Goal: Task Accomplishment & Management: Manage account settings

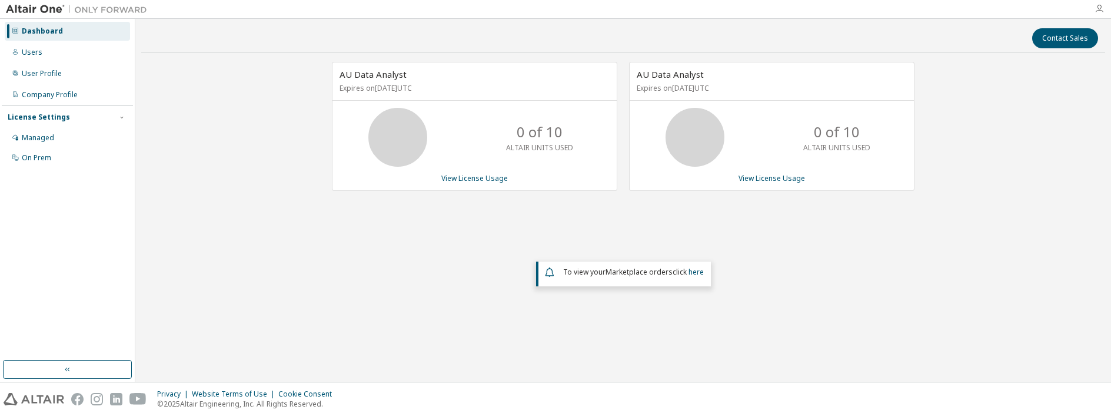
click at [1098, 10] on icon "button" at bounding box center [1099, 8] width 9 height 9
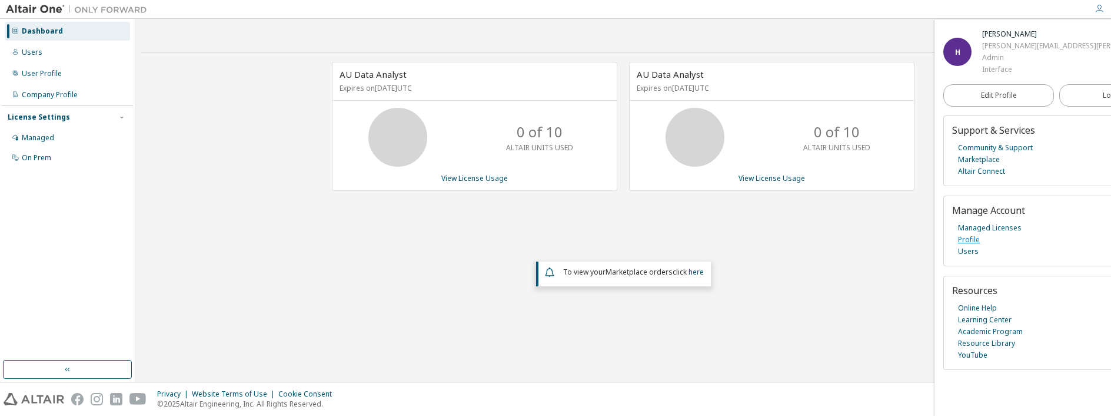
click at [965, 238] on link "Profile" at bounding box center [969, 240] width 22 height 12
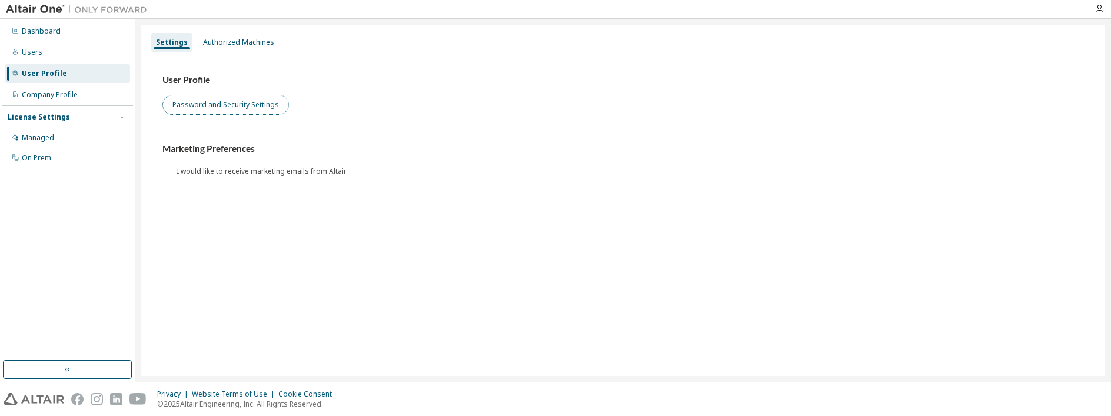
click at [200, 105] on button "Password and Security Settings" at bounding box center [225, 105] width 127 height 20
